Goal: Task Accomplishment & Management: Use online tool/utility

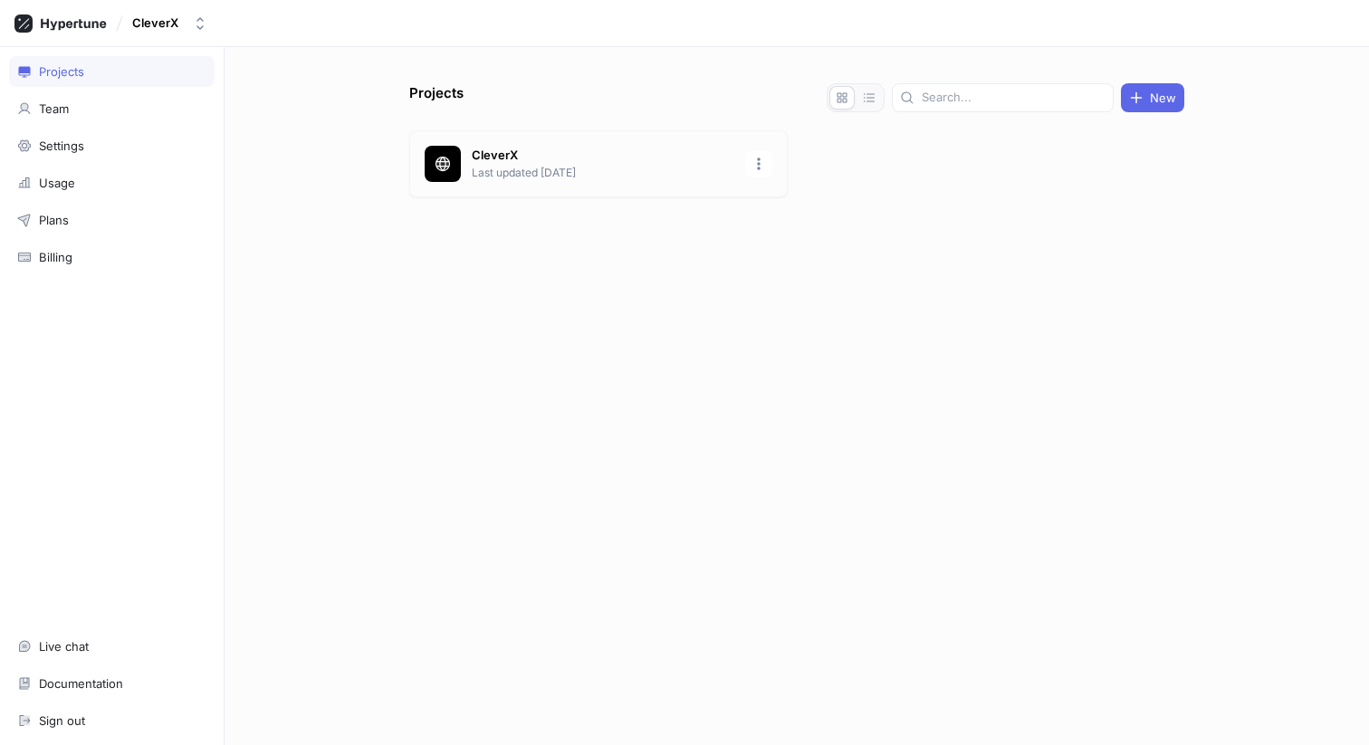
click at [456, 148] on div at bounding box center [443, 164] width 36 height 36
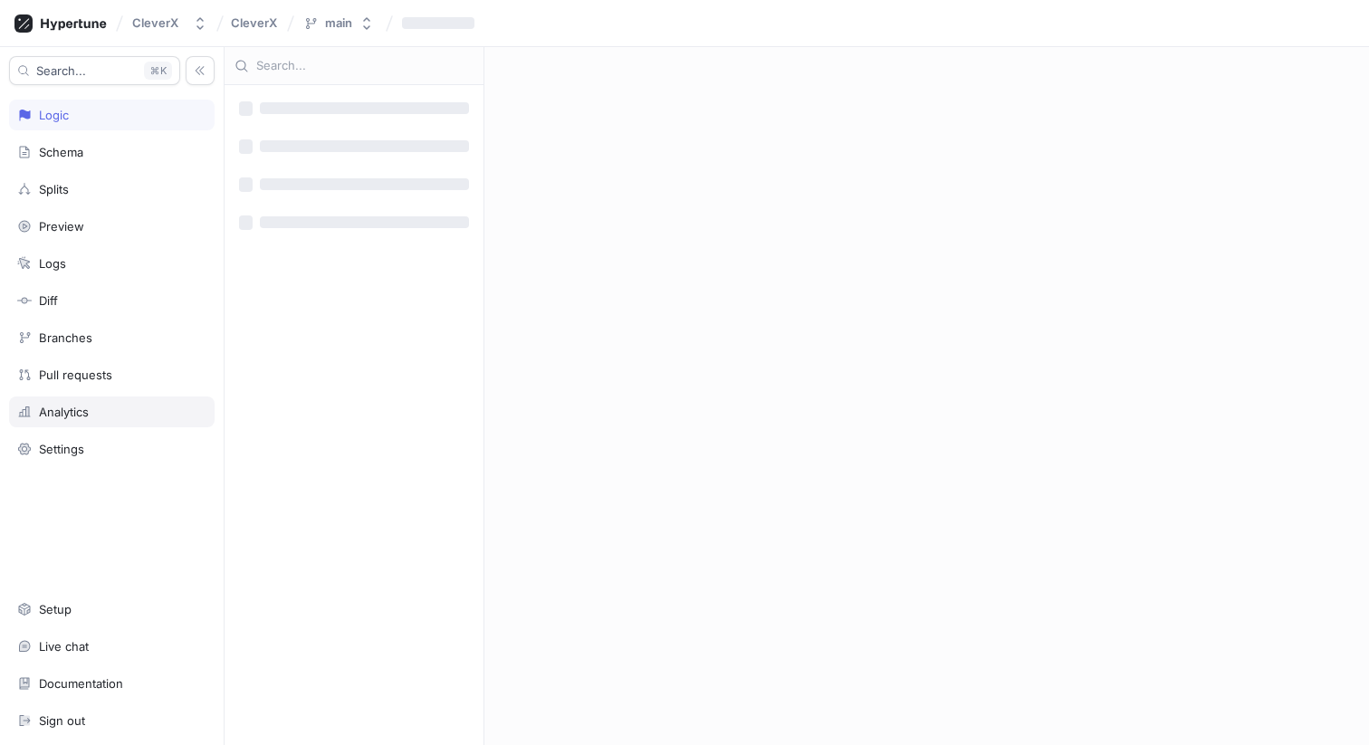
click at [84, 407] on div "Analytics" at bounding box center [64, 412] width 50 height 14
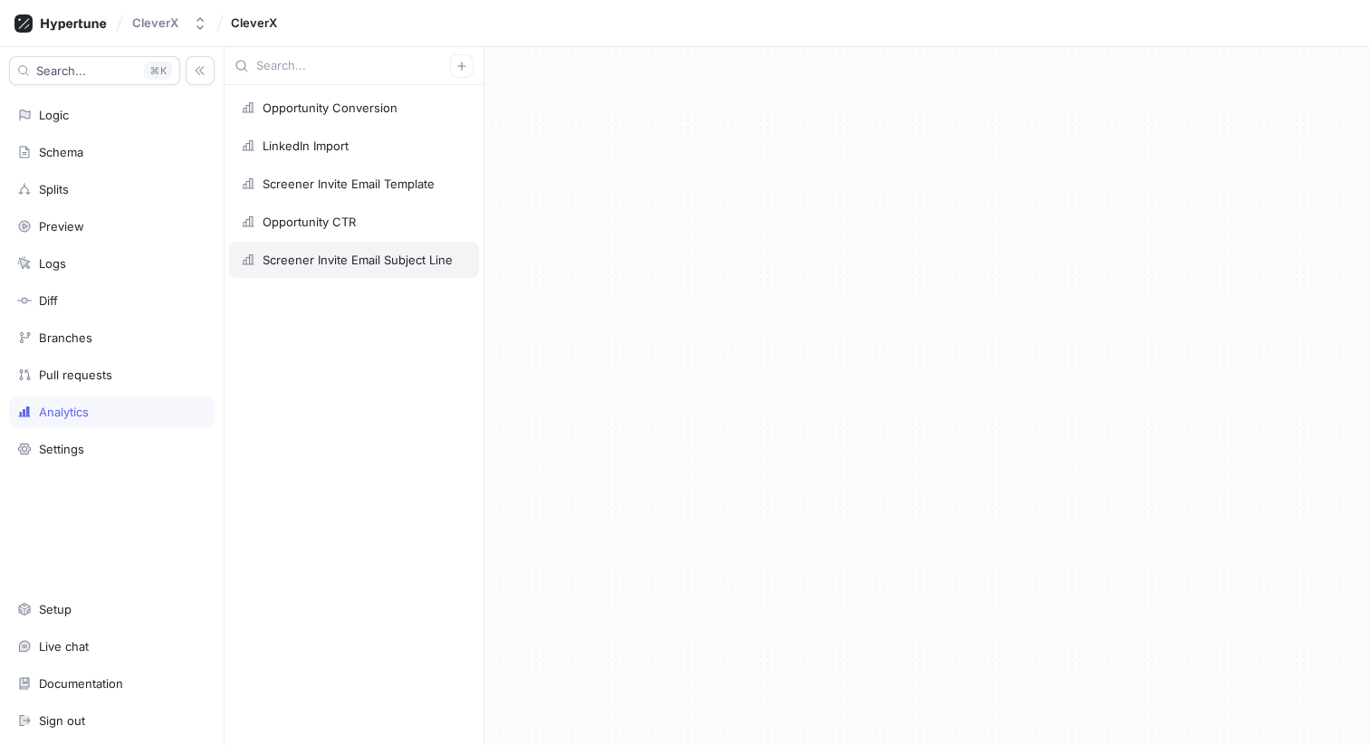
click at [348, 261] on div "Screener Invite Email Subject Line" at bounding box center [357, 260] width 190 height 14
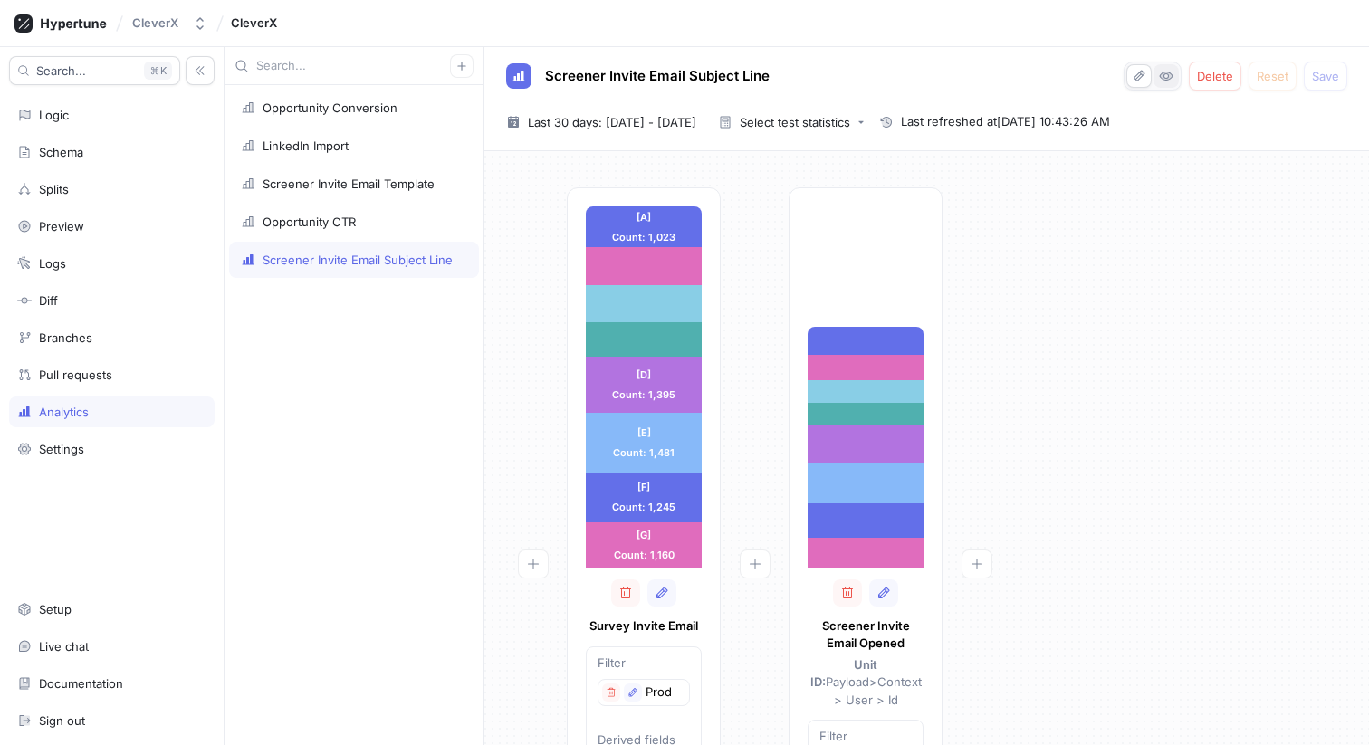
click at [1168, 76] on icon "button" at bounding box center [1166, 76] width 14 height 14
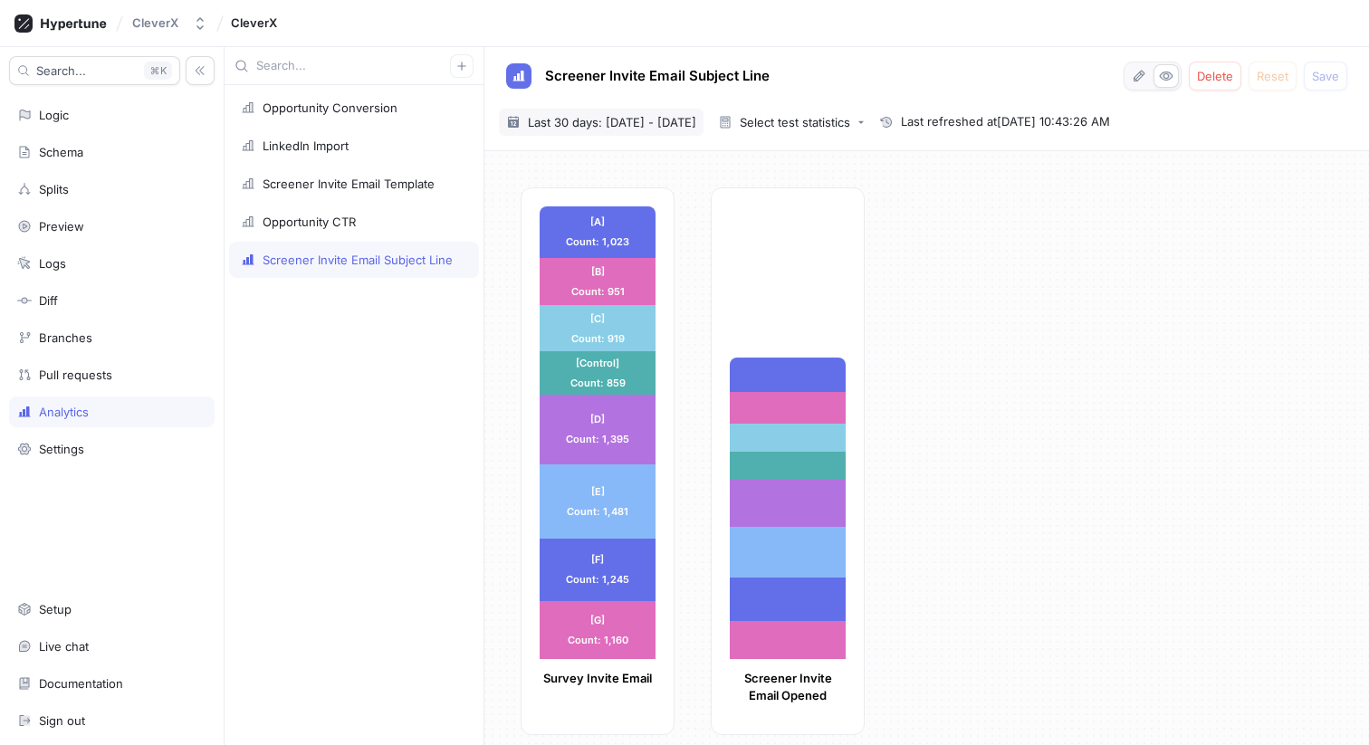
click at [662, 124] on span "Last 30 days: 29 Jul 2025 - 27 Aug 2025" at bounding box center [612, 122] width 168 height 18
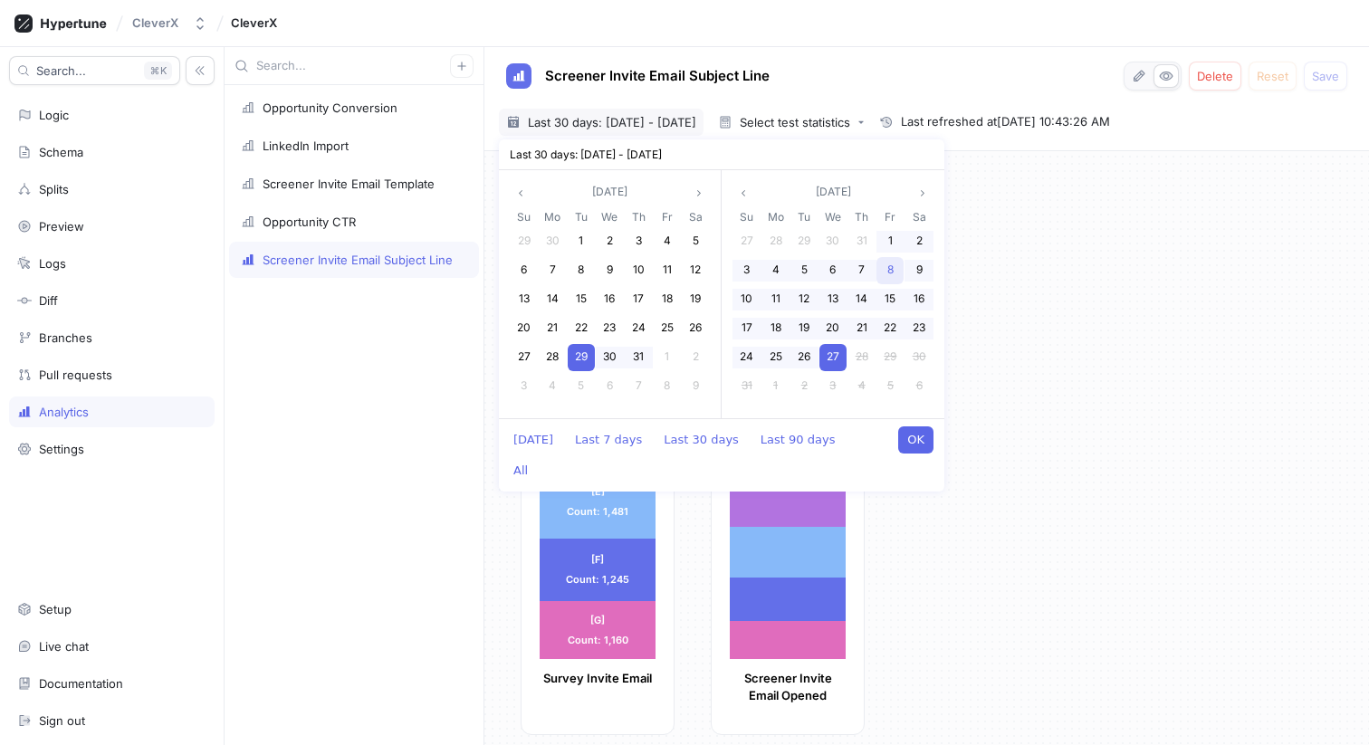
click at [892, 272] on span "8" at bounding box center [890, 269] width 6 height 14
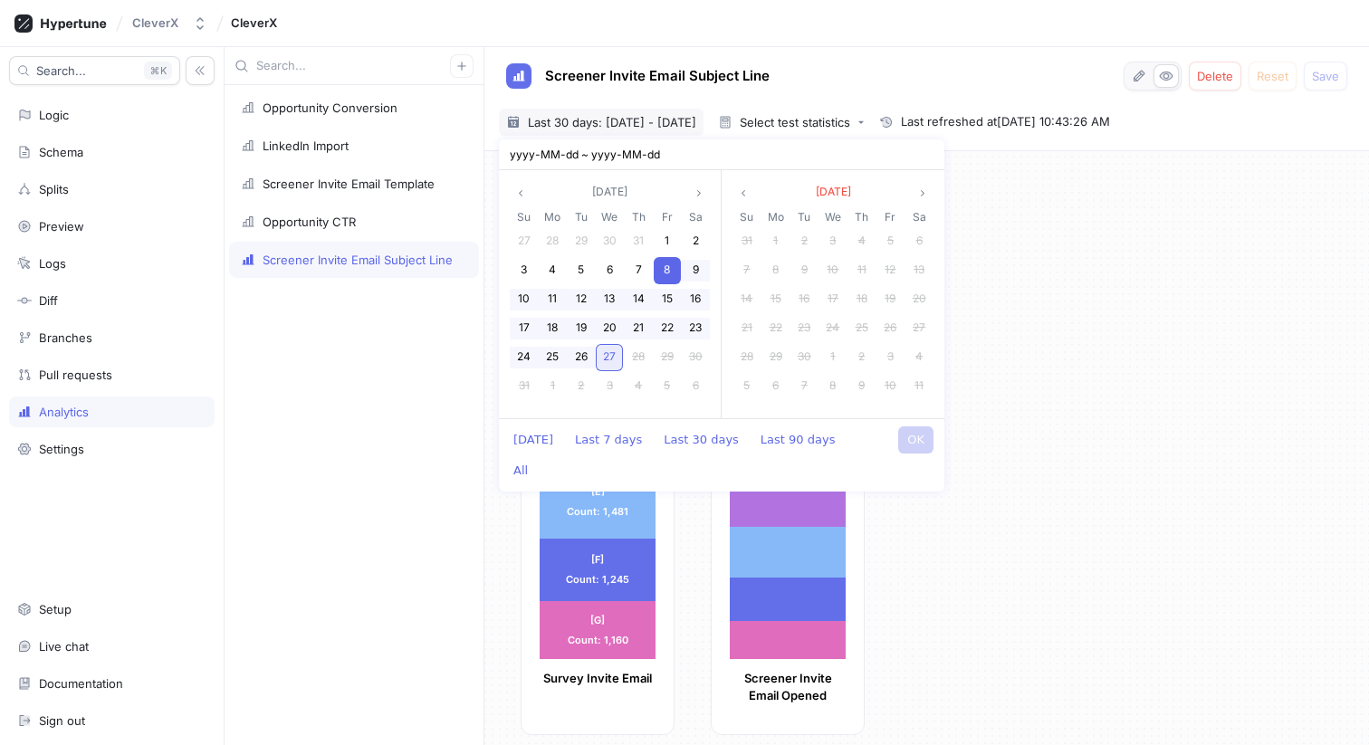
click at [609, 355] on span "27" at bounding box center [609, 356] width 13 height 14
click at [913, 426] on button "OK" at bounding box center [915, 439] width 35 height 27
type input "[DATE] ~ [DATE]"
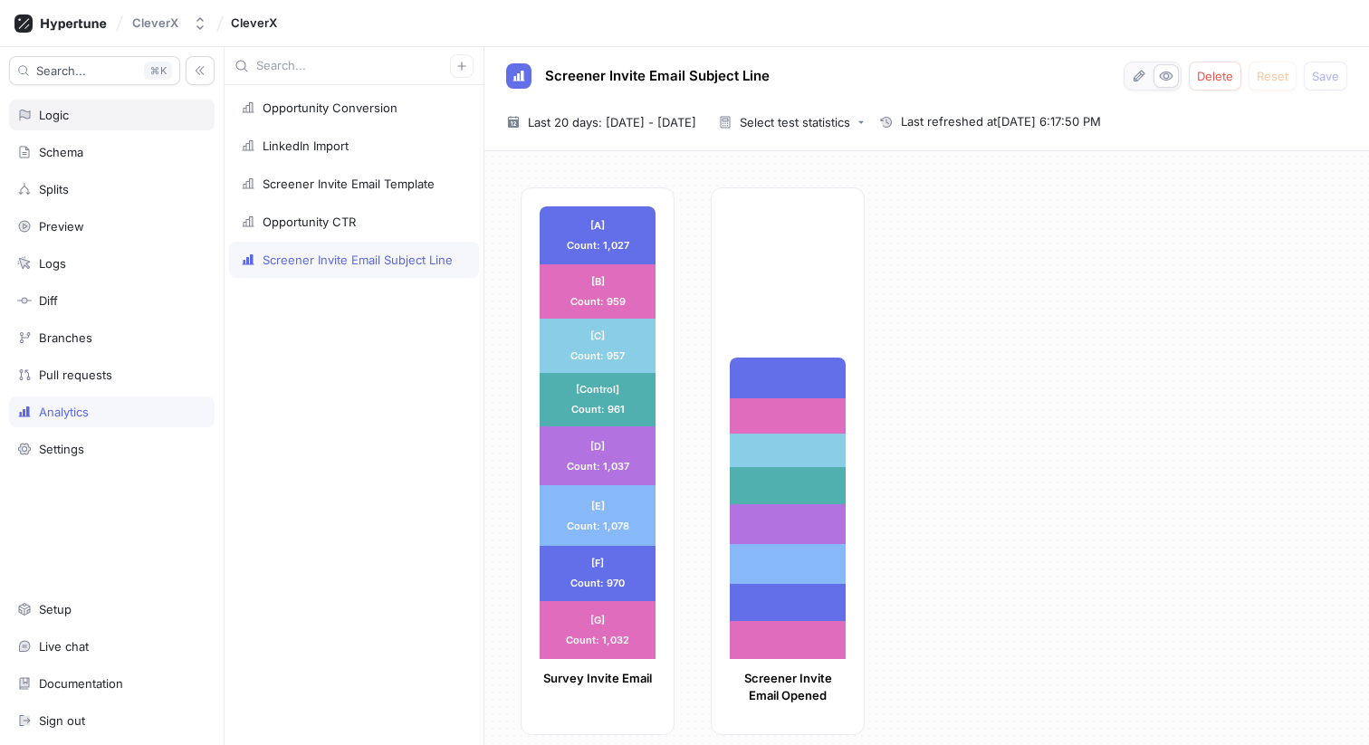
click at [100, 110] on div "Logic" at bounding box center [111, 115] width 189 height 14
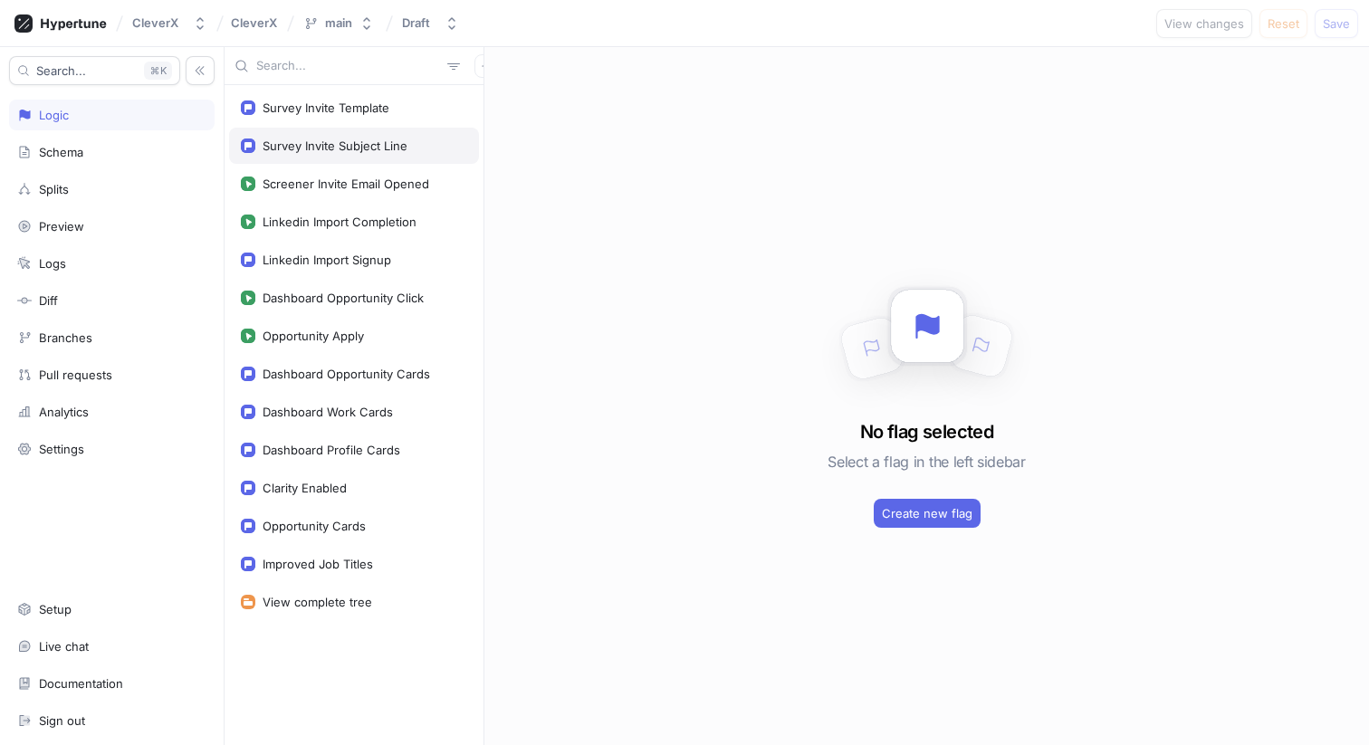
click at [351, 150] on div "Survey Invite Subject Line" at bounding box center [334, 145] width 145 height 14
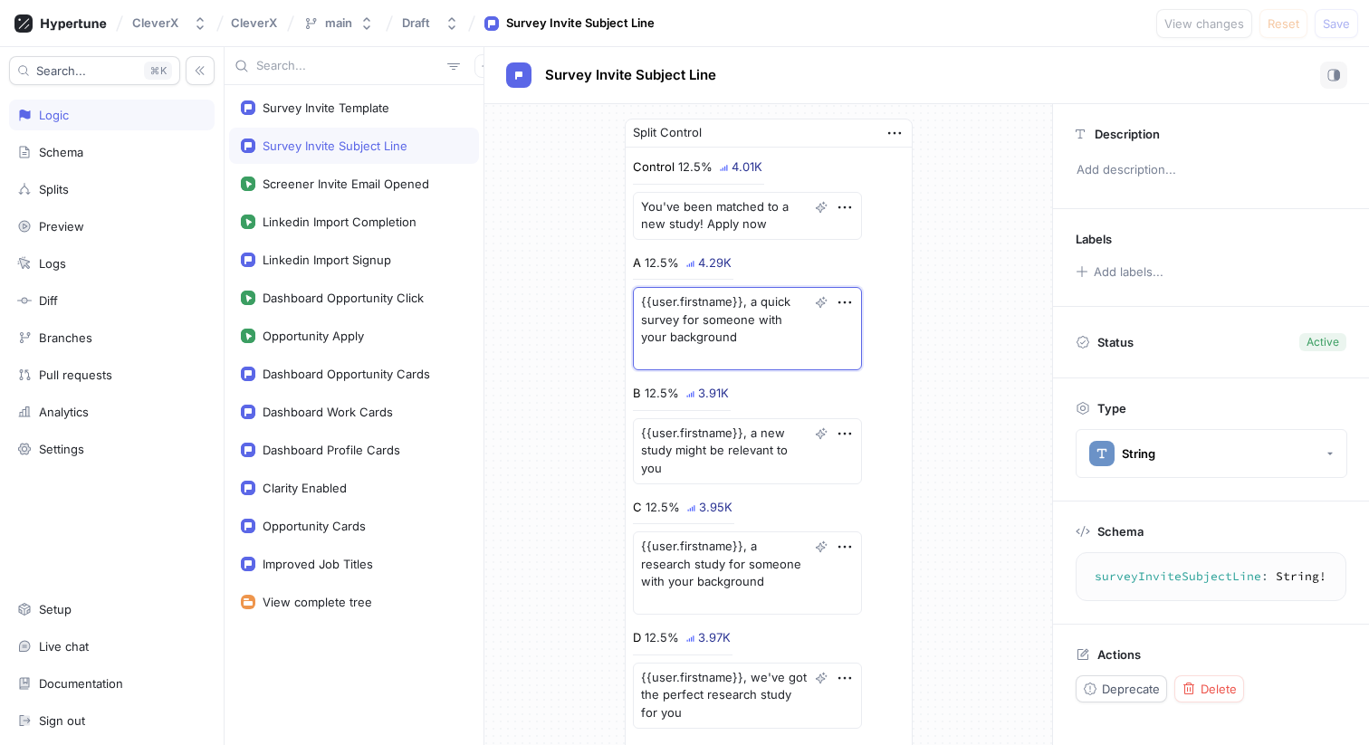
click at [721, 353] on textarea "{{user.firstname}}, a quick survey for someone with your background" at bounding box center [747, 328] width 229 height 83
click at [588, 355] on div "Split Control Control 12.5% 4.01K You've been matched to a new study! Apply now…" at bounding box center [768, 634] width 568 height 1060
click at [94, 421] on div "Analytics" at bounding box center [111, 411] width 205 height 31
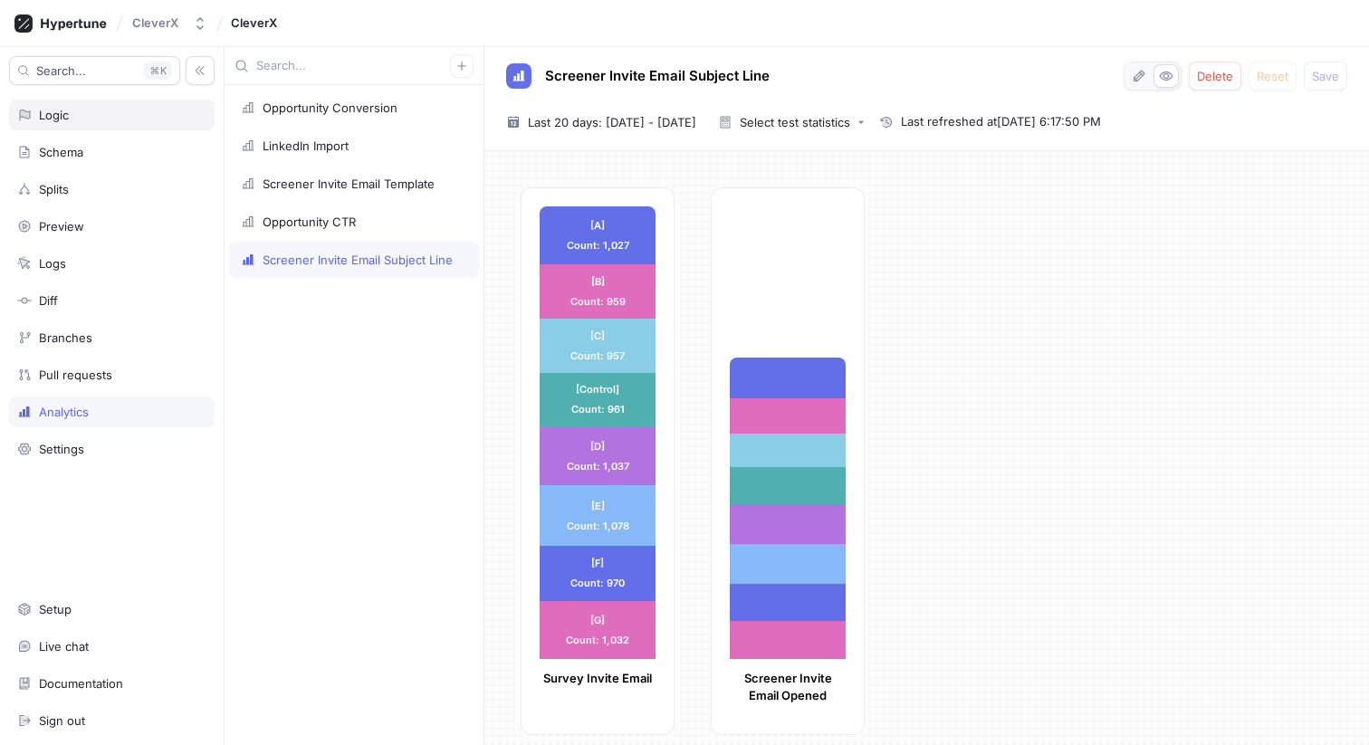
click at [66, 118] on div "Logic" at bounding box center [54, 115] width 30 height 14
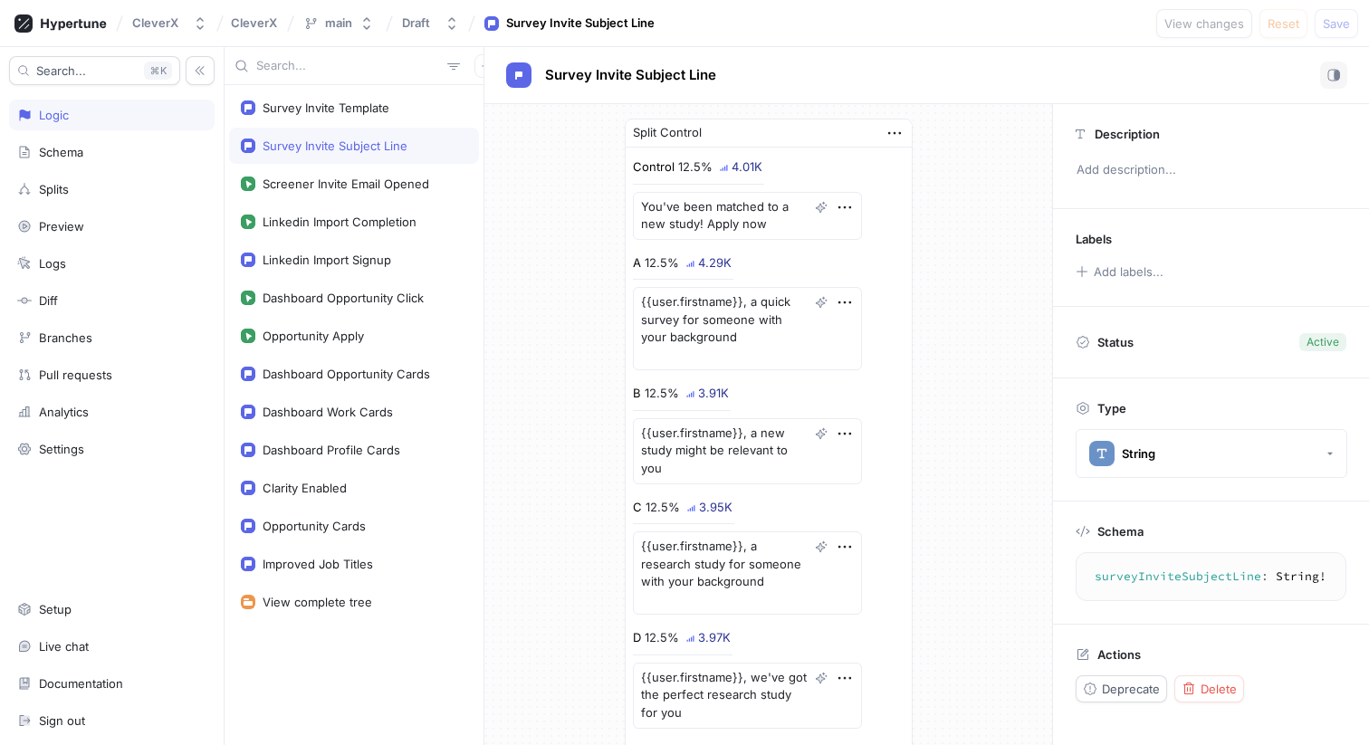
click at [57, 113] on div "Logic" at bounding box center [54, 115] width 30 height 14
type textarea "x"
